Goal: Communication & Community: Connect with others

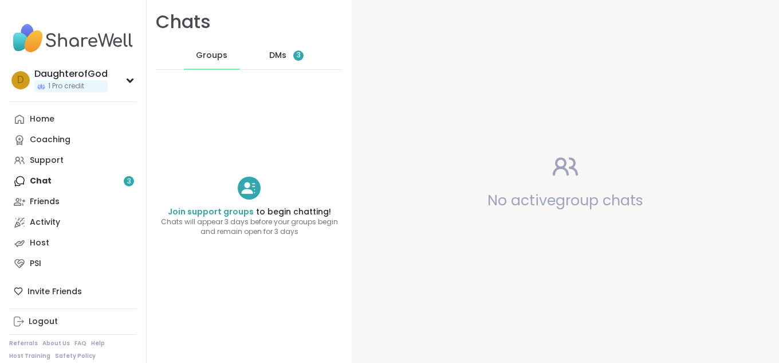
click at [269, 58] on span "DMs" at bounding box center [277, 55] width 17 height 11
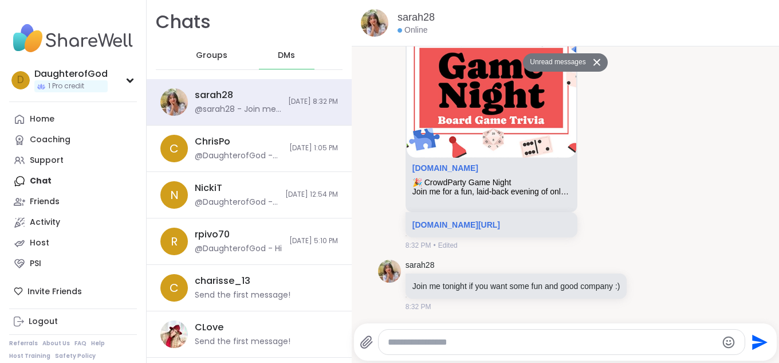
click at [584, 340] on textarea "Type your message" at bounding box center [552, 341] width 329 height 11
type textarea "**********"
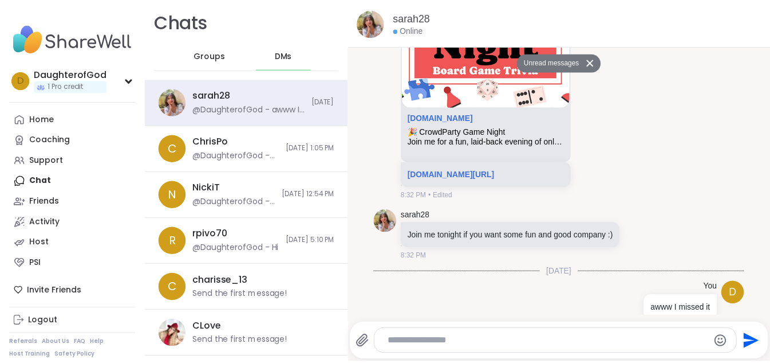
scroll to position [493, 0]
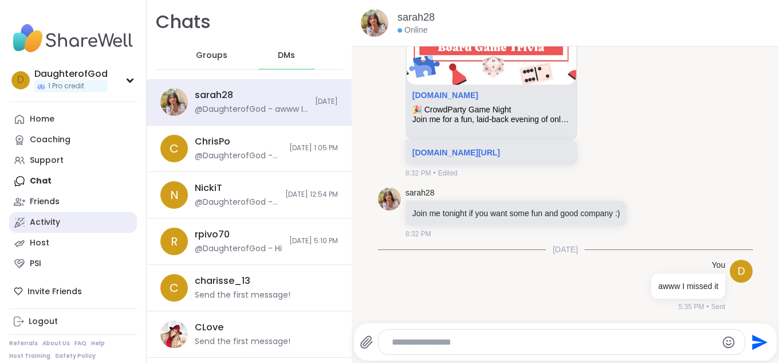
click at [40, 218] on div "Activity" at bounding box center [45, 221] width 30 height 11
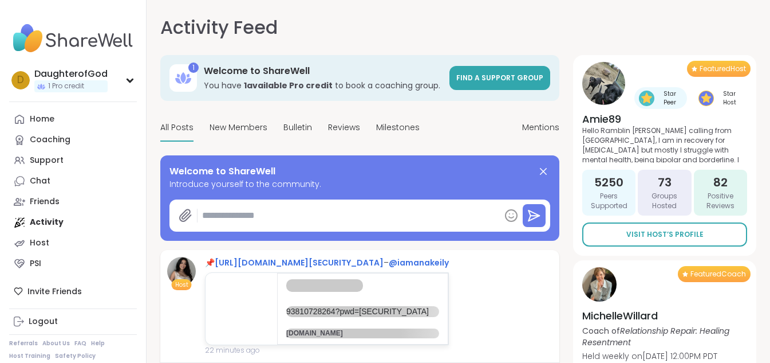
type textarea "*"
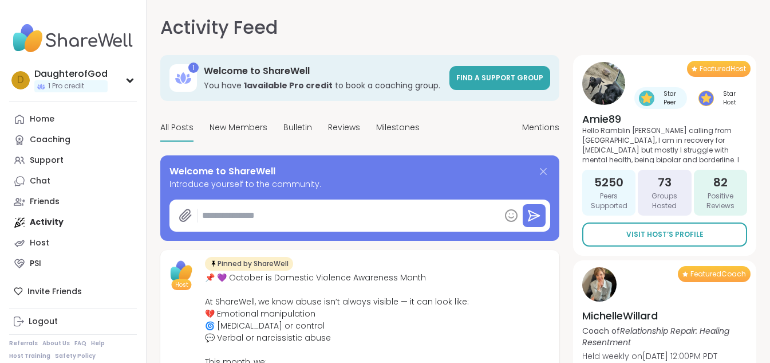
click at [545, 171] on icon at bounding box center [544, 171] width 14 height 14
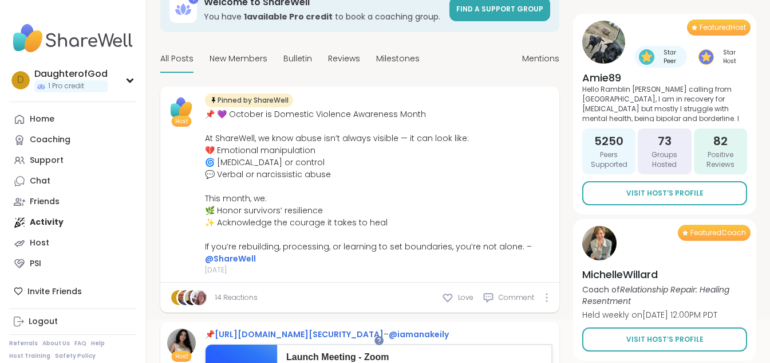
scroll to position [92, 0]
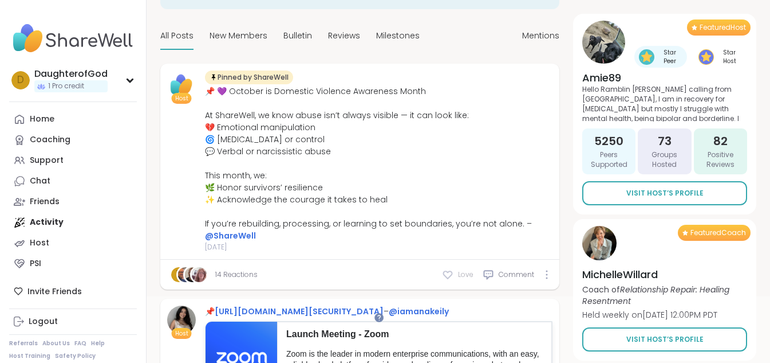
click at [443, 275] on icon at bounding box center [447, 274] width 11 height 11
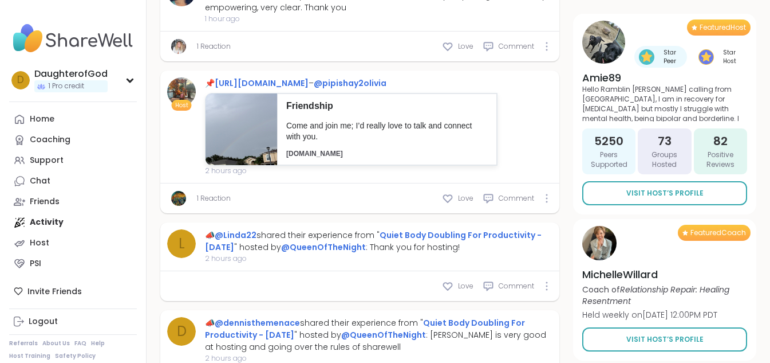
scroll to position [1399, 0]
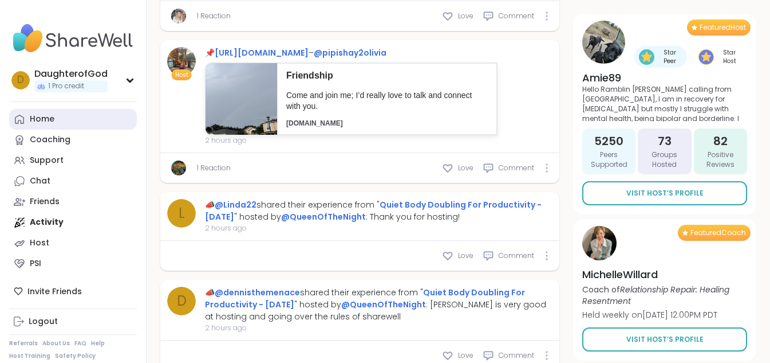
click at [68, 111] on link "Home" at bounding box center [73, 119] width 128 height 21
